Goal: Information Seeking & Learning: Learn about a topic

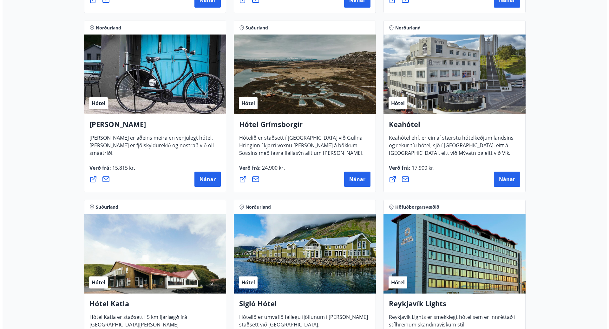
scroll to position [285, 0]
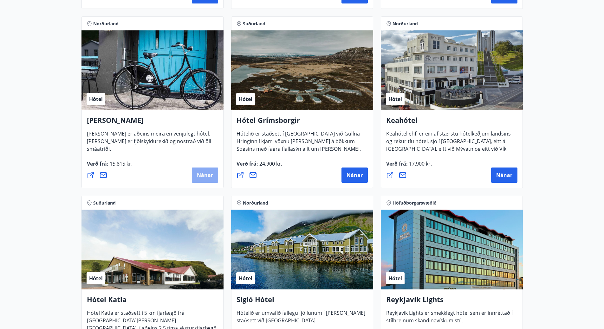
click at [203, 176] on span "Nánar" at bounding box center [205, 175] width 16 height 7
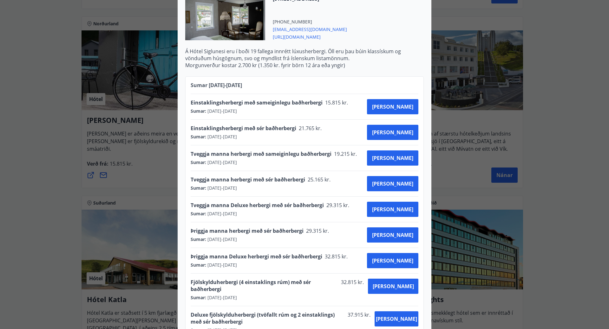
scroll to position [233, 0]
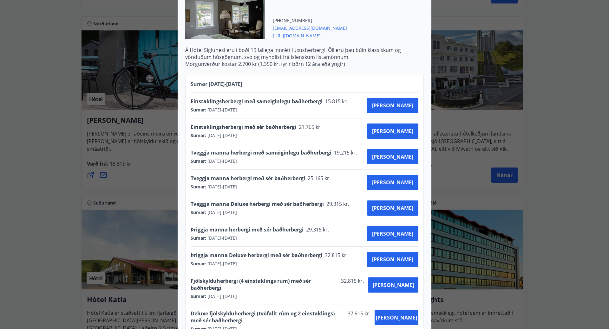
click at [41, 178] on div "Hótel Siglunes Ef þú hefur áhuga á að gista á fallegu og persónulegu hóteli sem…" at bounding box center [304, 164] width 609 height 329
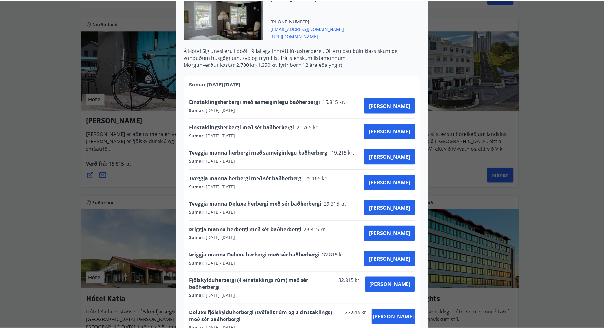
scroll to position [0, 0]
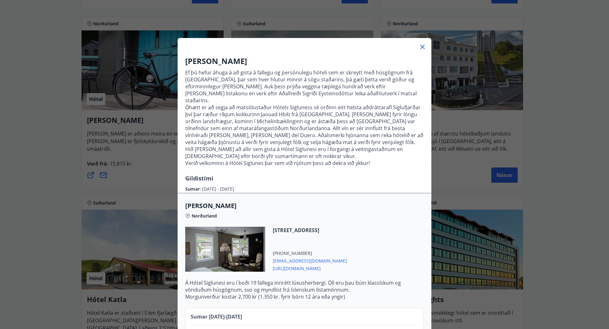
click at [420, 46] on icon at bounding box center [422, 47] width 4 height 4
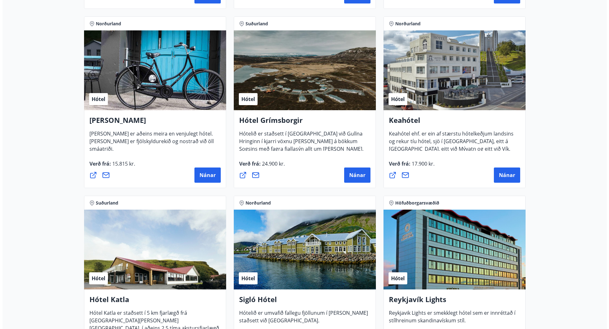
scroll to position [317, 0]
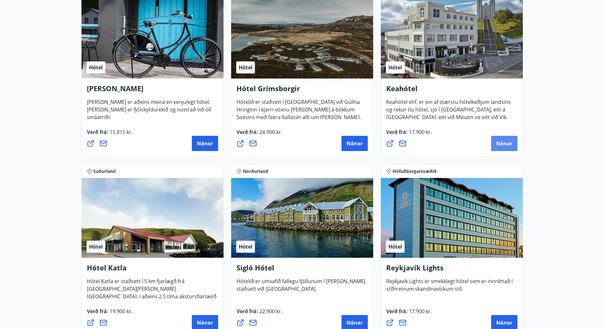
click at [502, 143] on span "Nánar" at bounding box center [504, 143] width 16 height 7
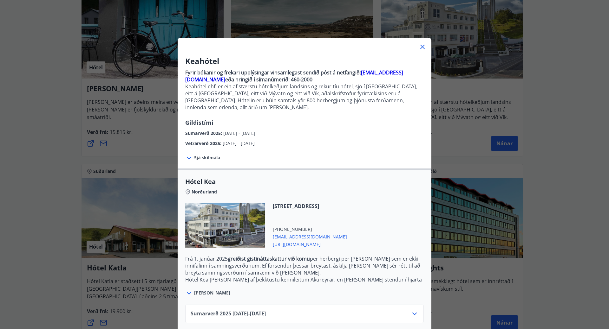
scroll to position [25, 0]
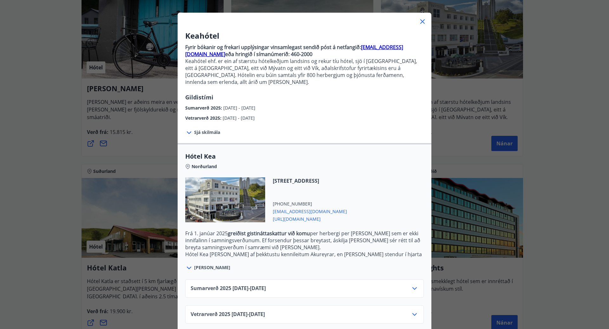
click at [407, 311] on div "Vetrarverð [PHONE_NUMBER][DATE] - [DATE]" at bounding box center [305, 317] width 228 height 13
click at [412, 313] on icon at bounding box center [414, 314] width 4 height 3
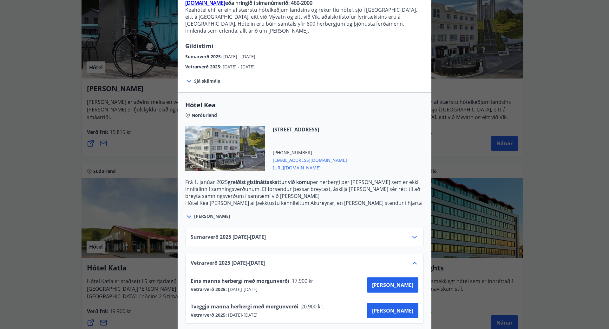
click at [564, 268] on div "Keahótel Fyrir bókanir og frekari upplýsingar vinsamlegast sendið póst á netfan…" at bounding box center [304, 164] width 609 height 329
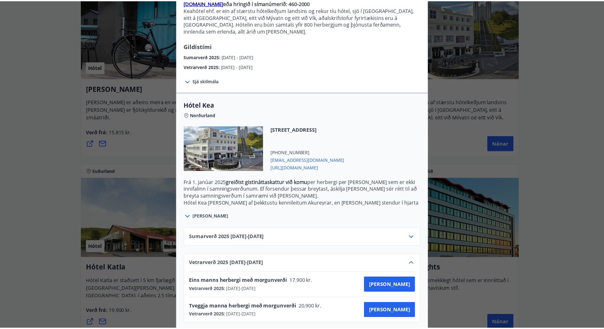
scroll to position [0, 0]
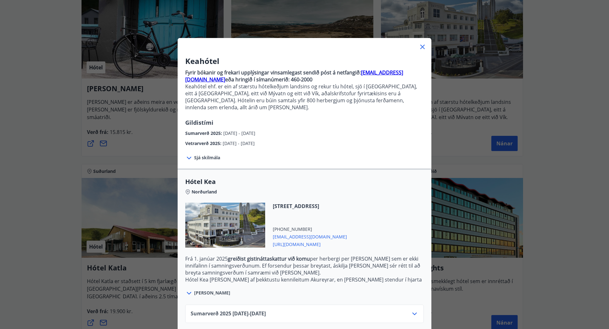
click at [420, 46] on icon at bounding box center [422, 47] width 8 height 8
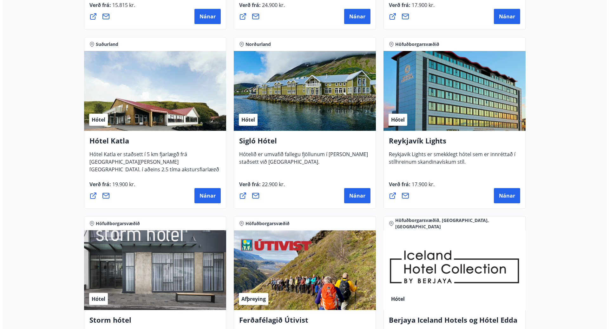
scroll to position [444, 0]
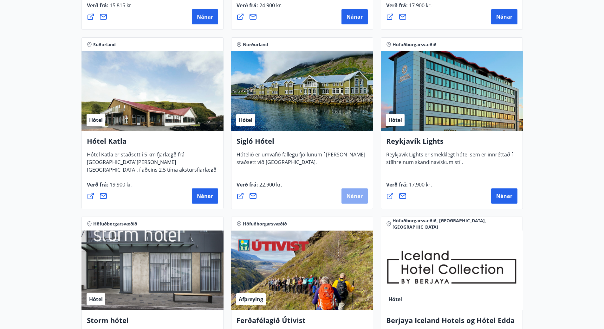
click at [355, 197] on span "Nánar" at bounding box center [354, 196] width 16 height 7
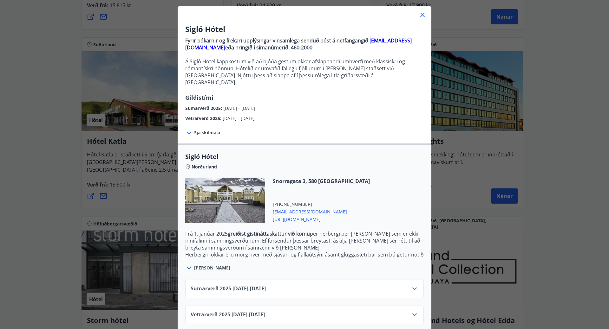
scroll to position [32, 0]
click at [414, 313] on icon at bounding box center [414, 314] width 4 height 3
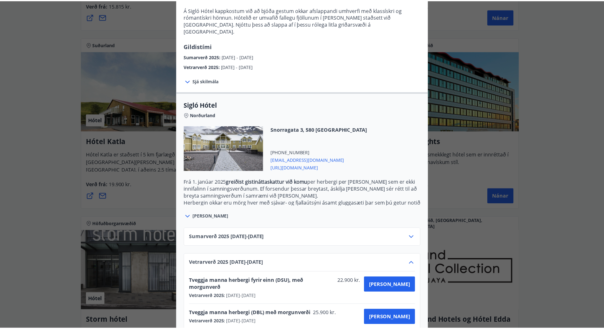
scroll to position [0, 0]
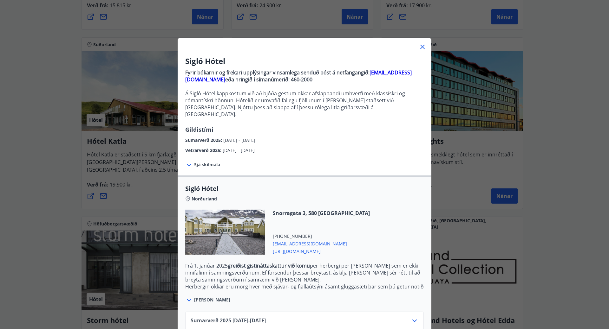
click at [548, 269] on div "Sigló Hótel Fyrir bókarnir og frekari upplýsingar vinsamlega senduð póst á netf…" at bounding box center [304, 164] width 609 height 329
click at [418, 46] on icon at bounding box center [422, 47] width 8 height 8
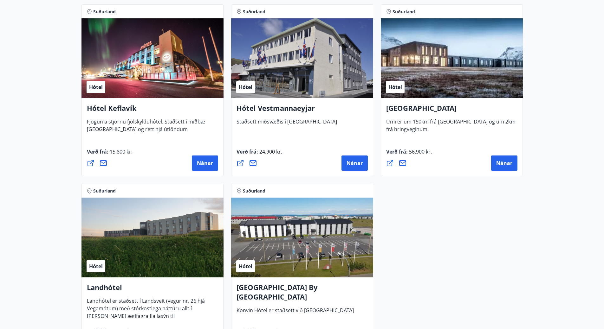
scroll to position [1662, 0]
